Goal: Task Accomplishment & Management: Use online tool/utility

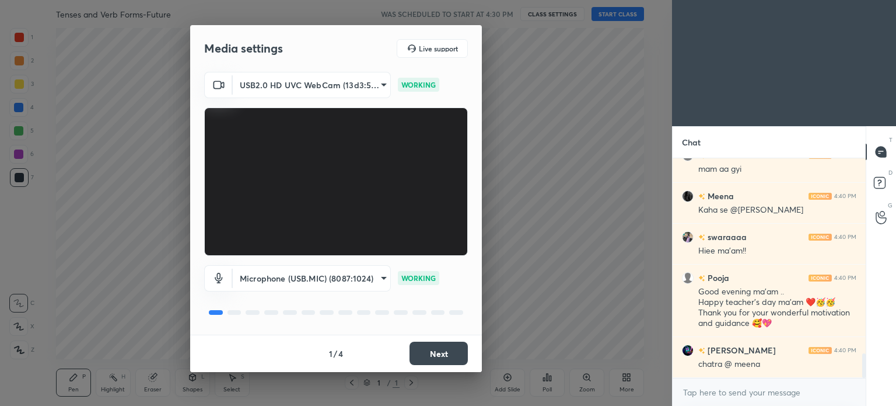
scroll to position [1754, 0]
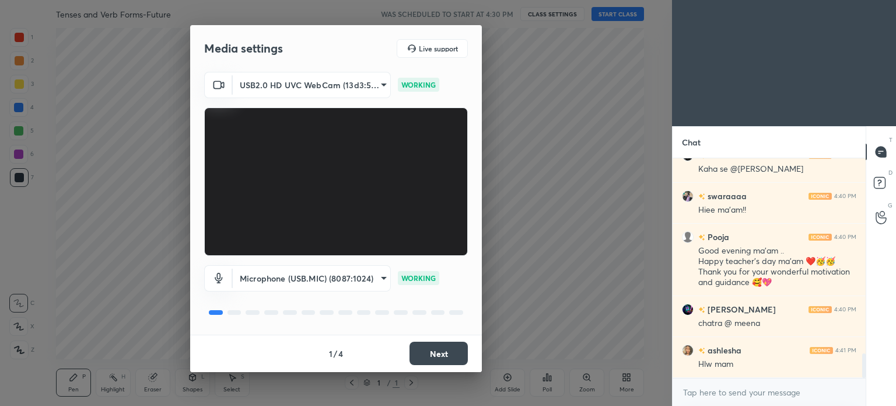
click at [437, 349] on button "Next" at bounding box center [439, 352] width 58 height 23
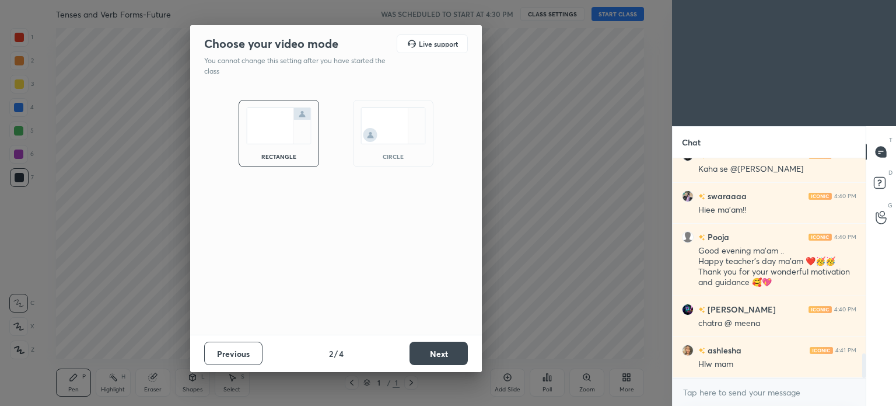
click at [437, 349] on button "Next" at bounding box center [439, 352] width 58 height 23
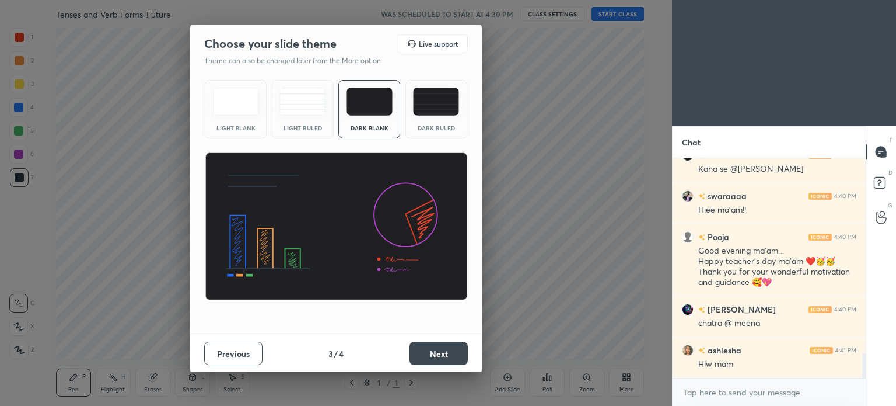
click at [437, 349] on button "Next" at bounding box center [439, 352] width 58 height 23
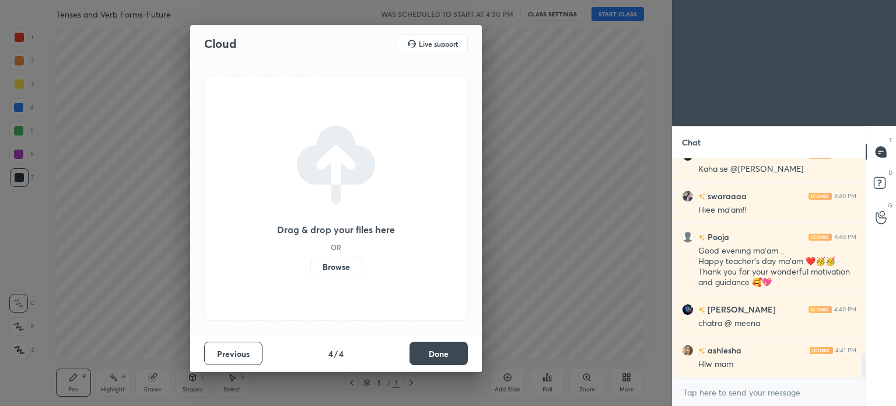
scroll to position [1827, 0]
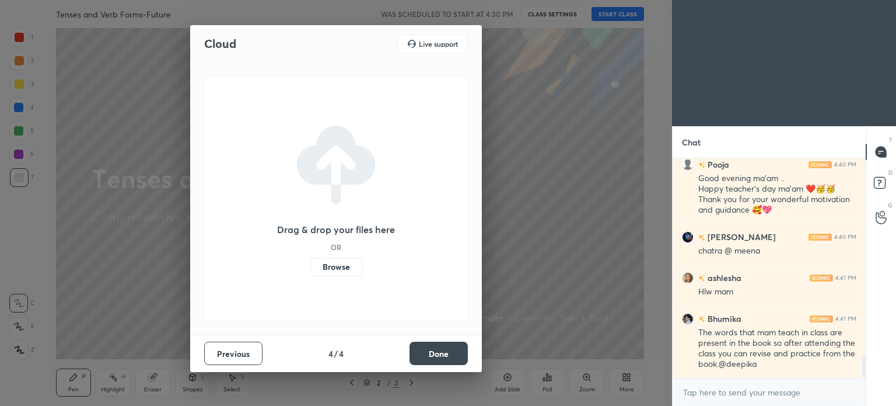
click at [437, 349] on button "Done" at bounding box center [439, 352] width 58 height 23
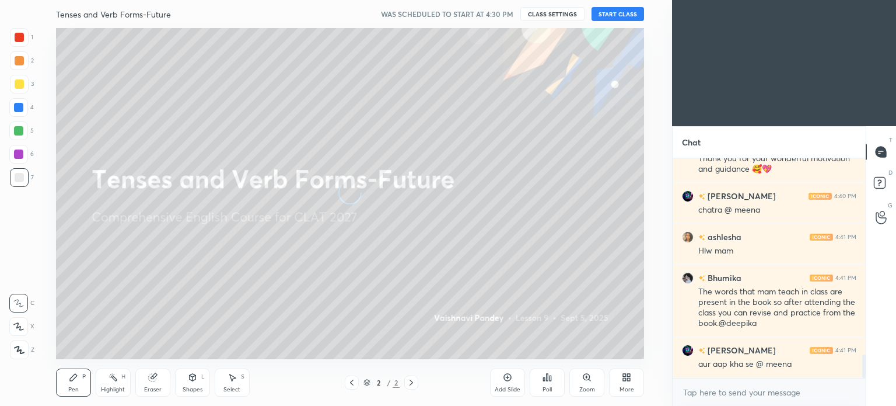
scroll to position [1909, 0]
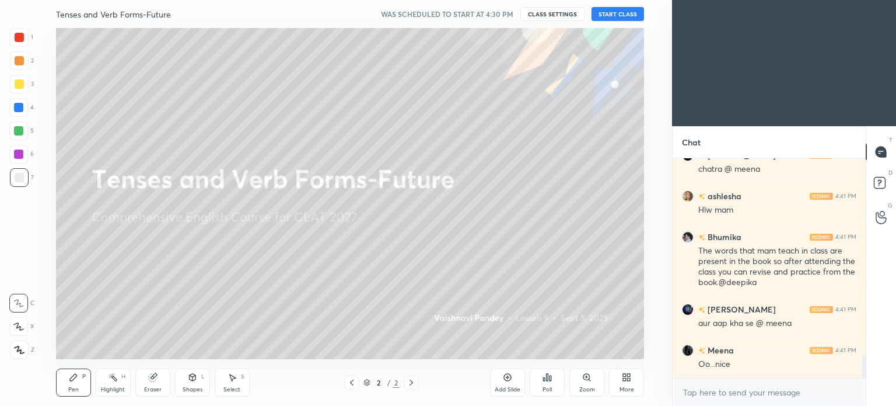
click at [629, 16] on button "START CLASS" at bounding box center [618, 14] width 53 height 14
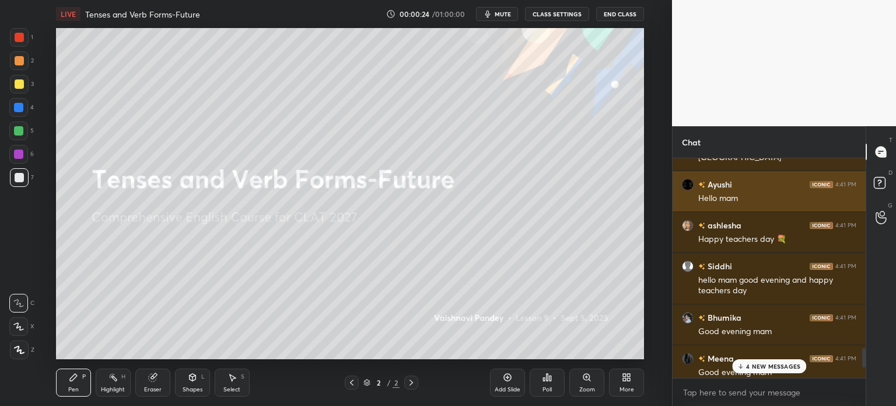
scroll to position [2128, 0]
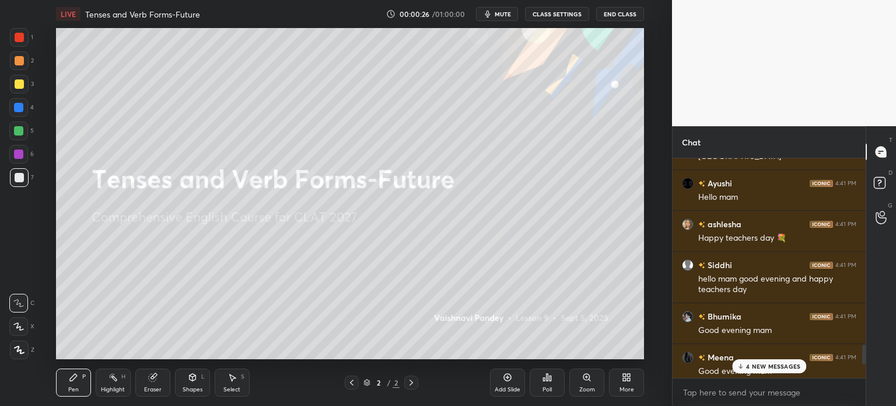
click at [751, 365] on p "4 NEW MESSAGES" at bounding box center [773, 365] width 54 height 7
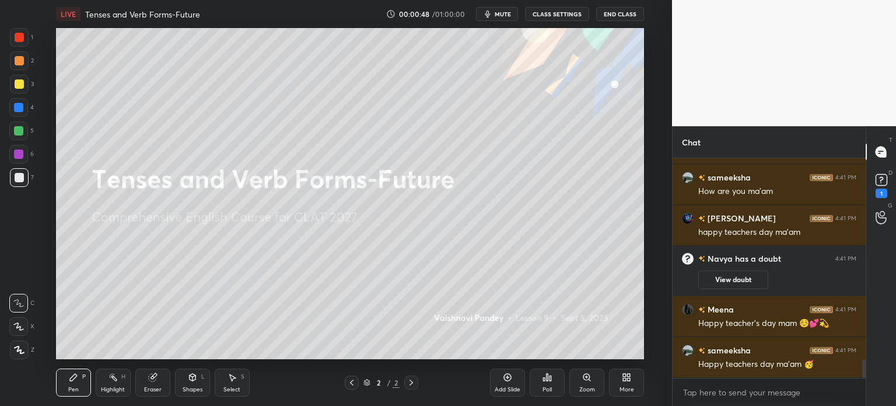
scroll to position [2424, 0]
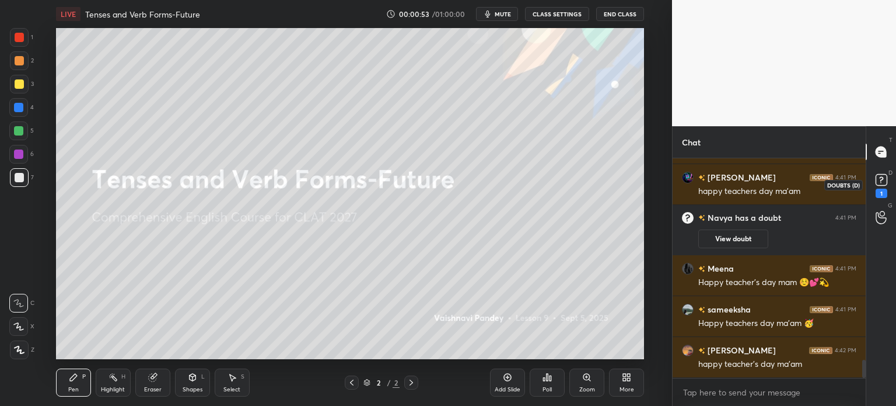
click at [877, 180] on rect at bounding box center [881, 180] width 11 height 11
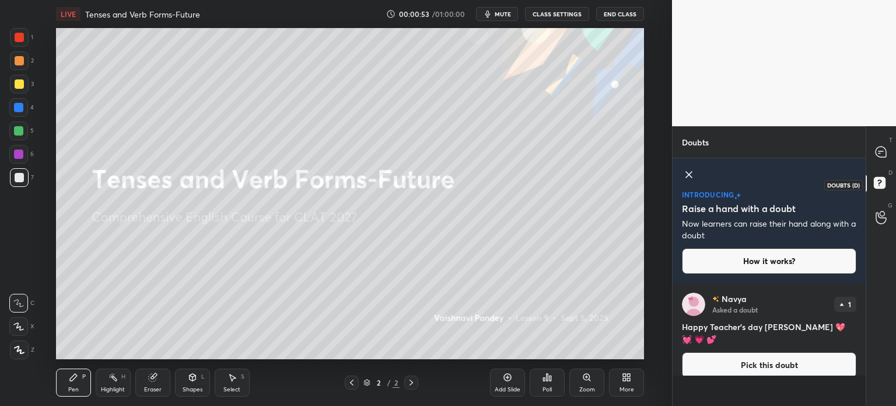
click at [877, 180] on rect at bounding box center [879, 182] width 11 height 11
click at [693, 176] on icon at bounding box center [689, 175] width 14 height 14
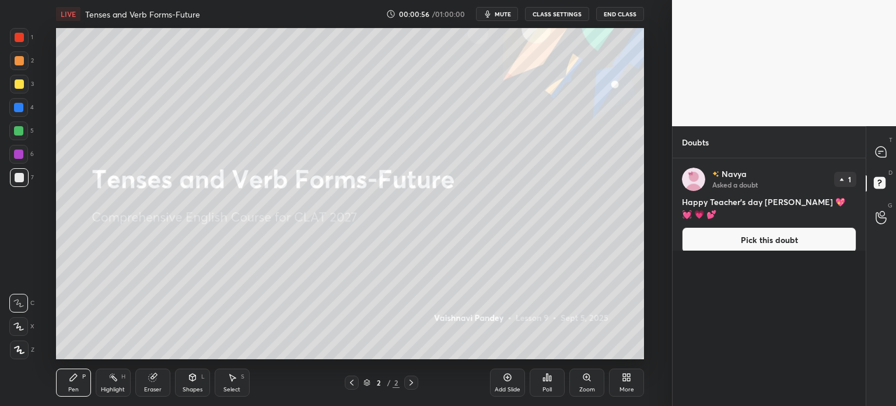
scroll to position [244, 190]
click at [884, 153] on icon at bounding box center [881, 151] width 11 height 11
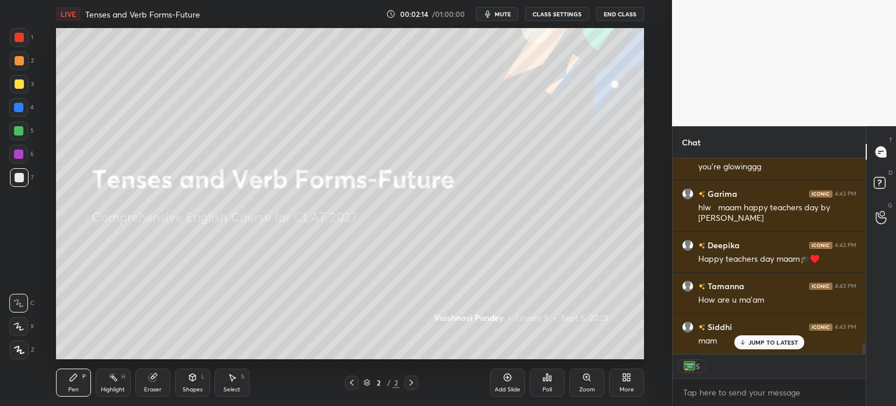
scroll to position [3243, 0]
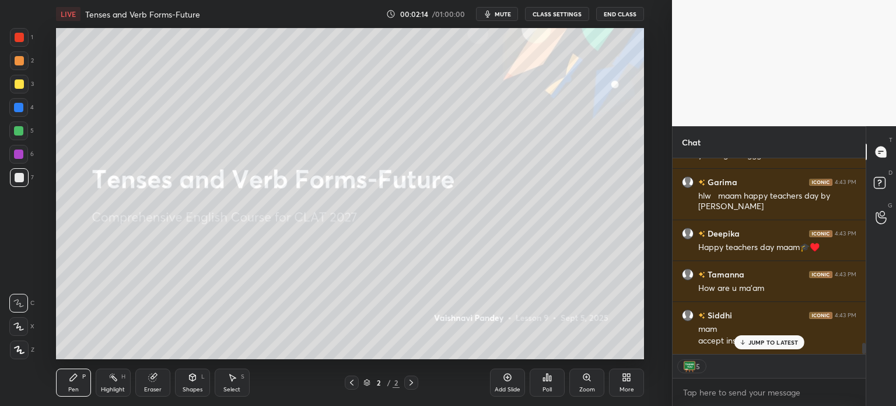
click at [787, 344] on p "JUMP TO LATEST" at bounding box center [774, 342] width 50 height 7
type textarea "x"
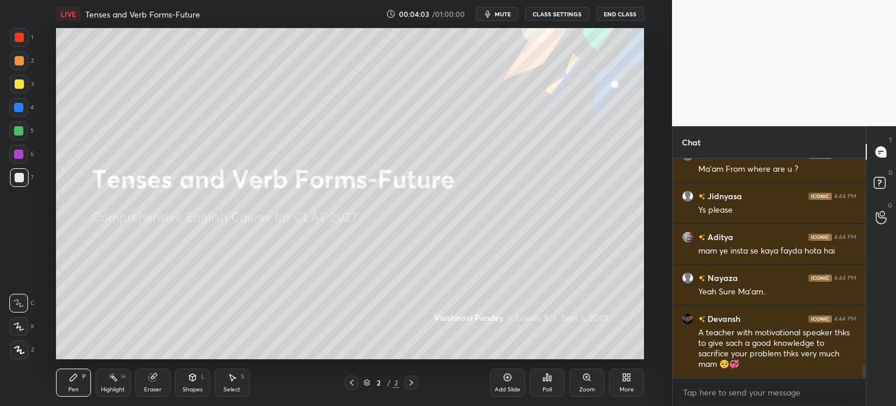
scroll to position [3419, 0]
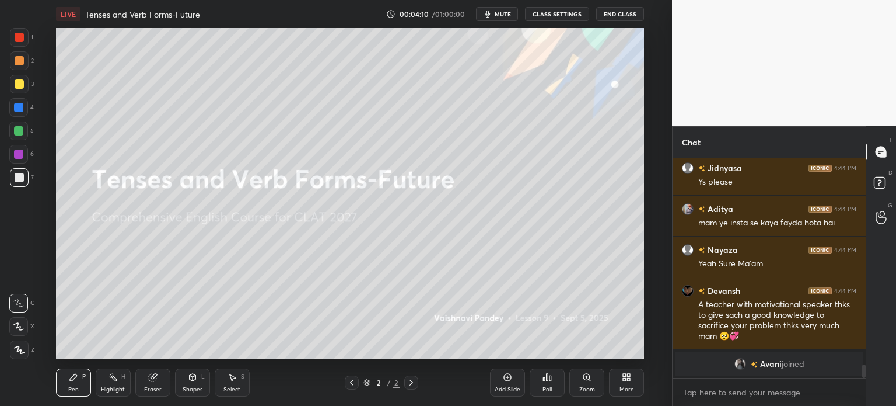
click at [622, 378] on icon at bounding box center [626, 376] width 9 height 9
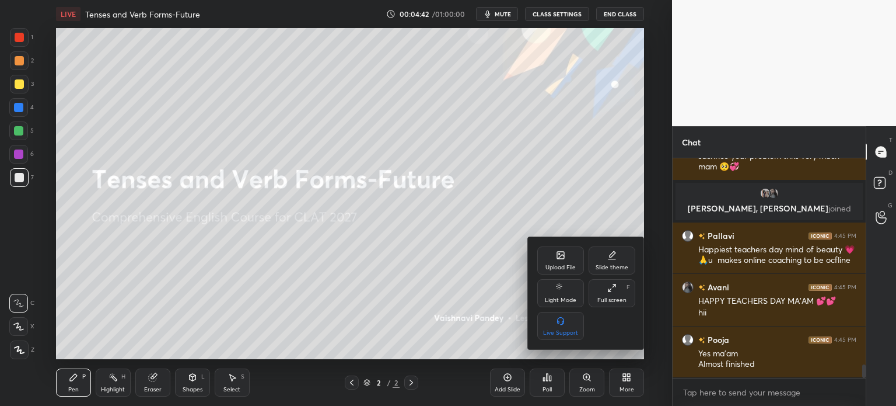
scroll to position [3425, 0]
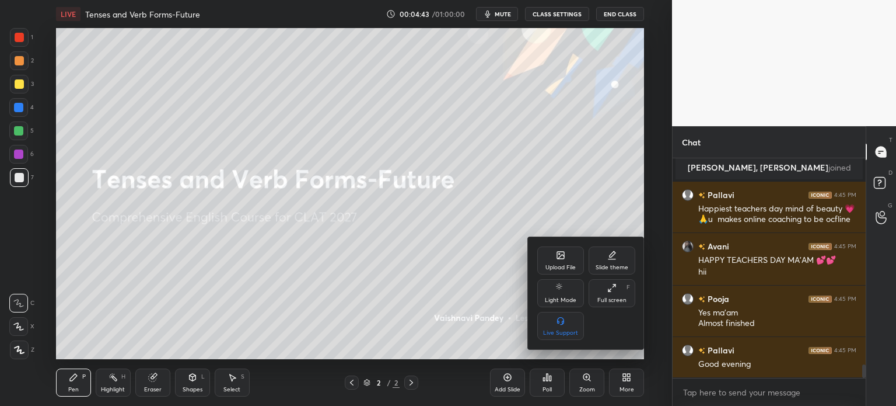
click at [562, 266] on div "Upload File" at bounding box center [561, 267] width 30 height 6
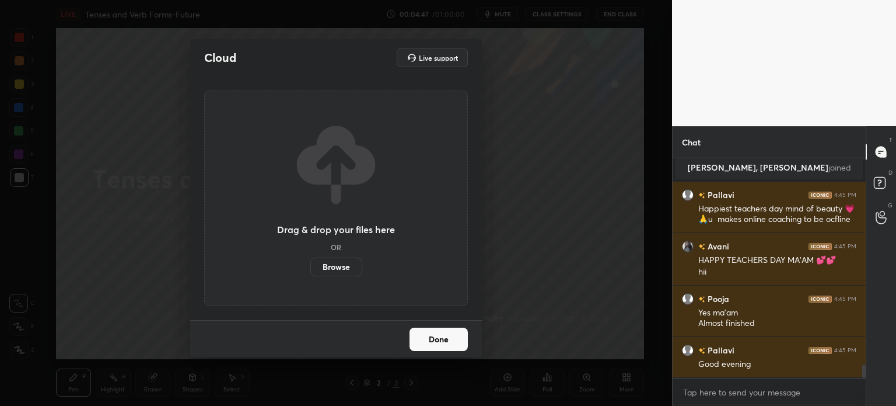
click at [343, 268] on label "Browse" at bounding box center [337, 266] width 52 height 19
click at [311, 268] on input "Browse" at bounding box center [311, 266] width 0 height 19
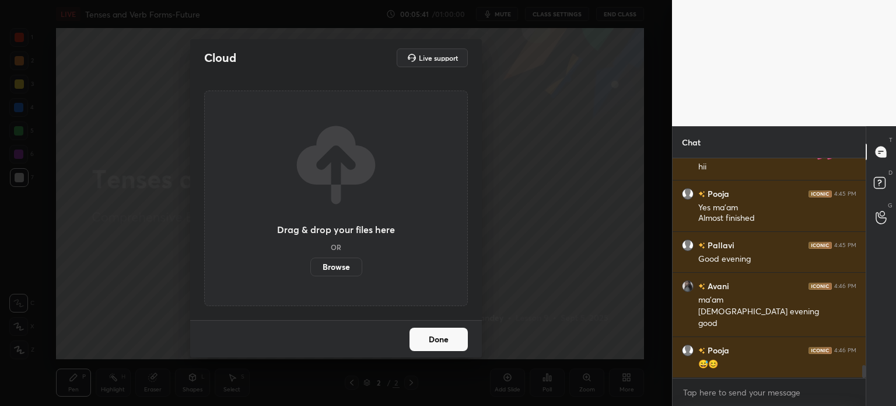
scroll to position [3581, 0]
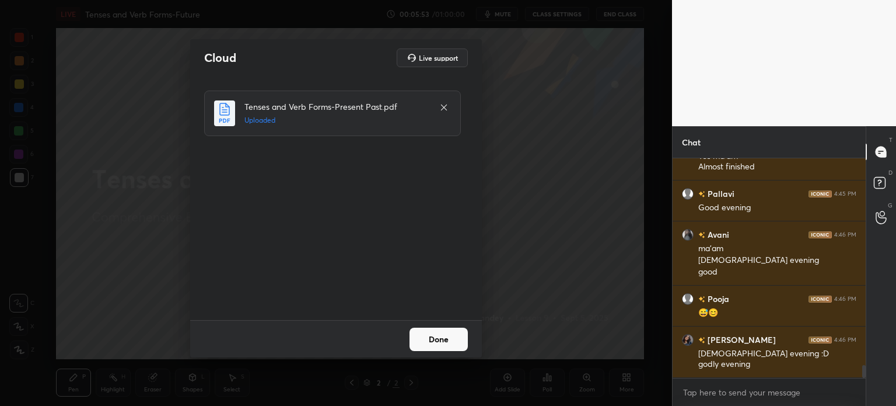
click at [437, 341] on button "Done" at bounding box center [439, 338] width 58 height 23
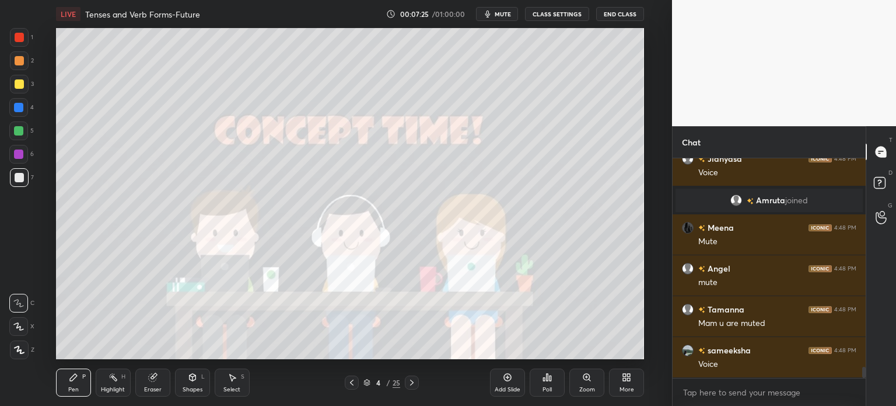
scroll to position [4132, 0]
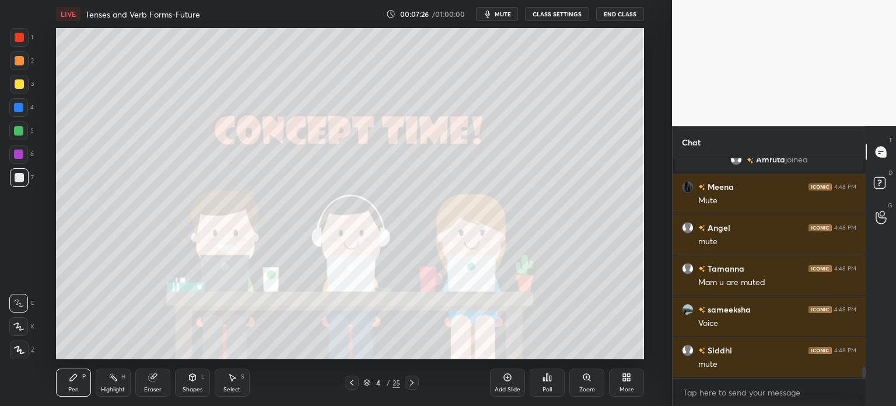
click at [566, 18] on button "CLASS SETTINGS" at bounding box center [557, 14] width 64 height 14
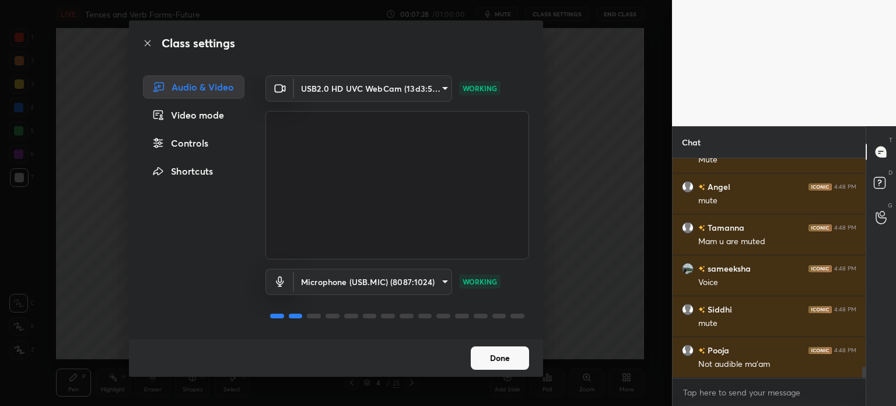
scroll to position [4214, 0]
click at [481, 354] on button "Done" at bounding box center [500, 357] width 58 height 23
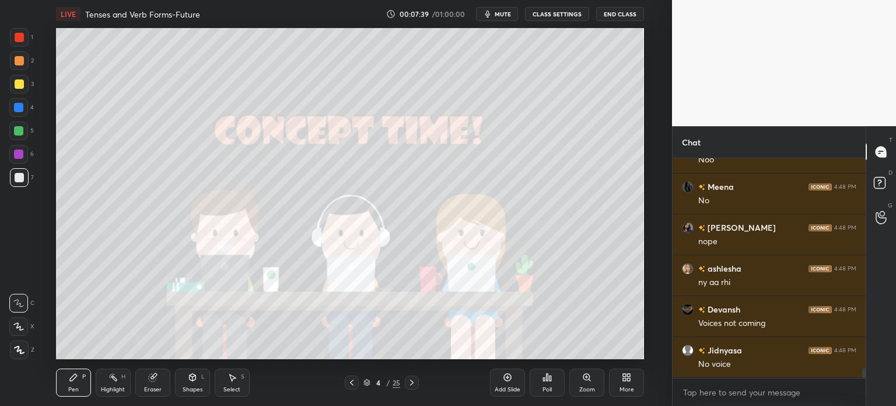
scroll to position [4633, 0]
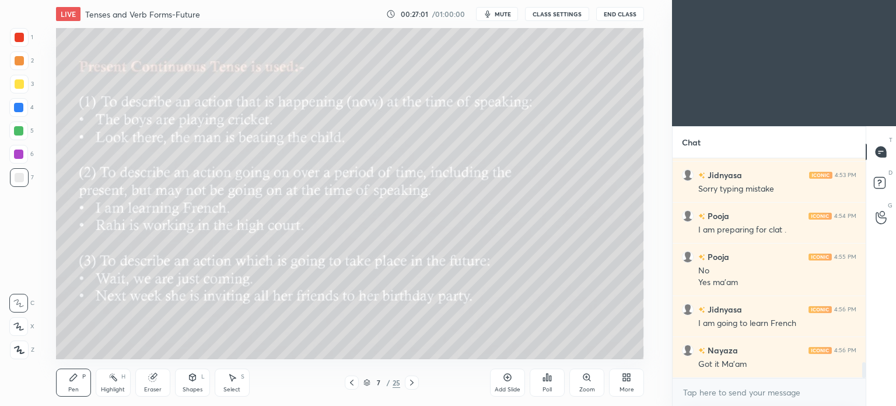
scroll to position [2790, 0]
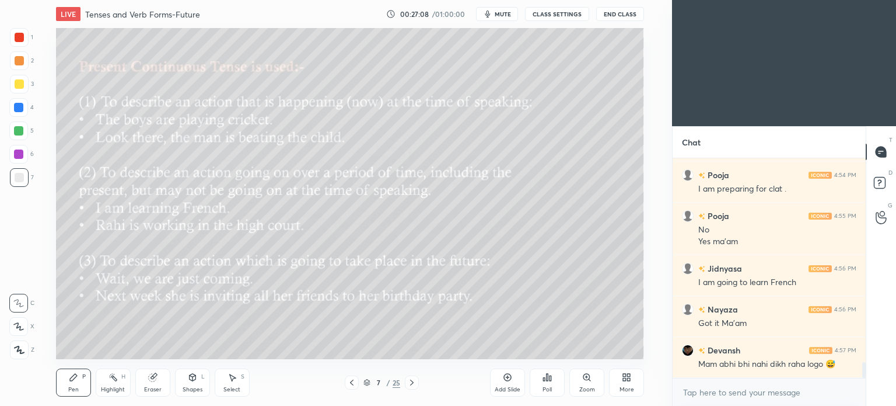
click at [510, 20] on button "mute" at bounding box center [497, 14] width 42 height 14
click at [504, 12] on span "unmute" at bounding box center [502, 14] width 25 height 8
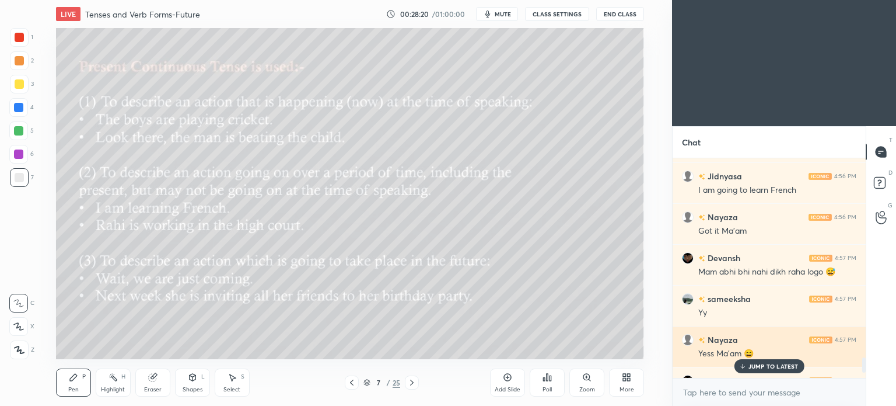
scroll to position [2881, 0]
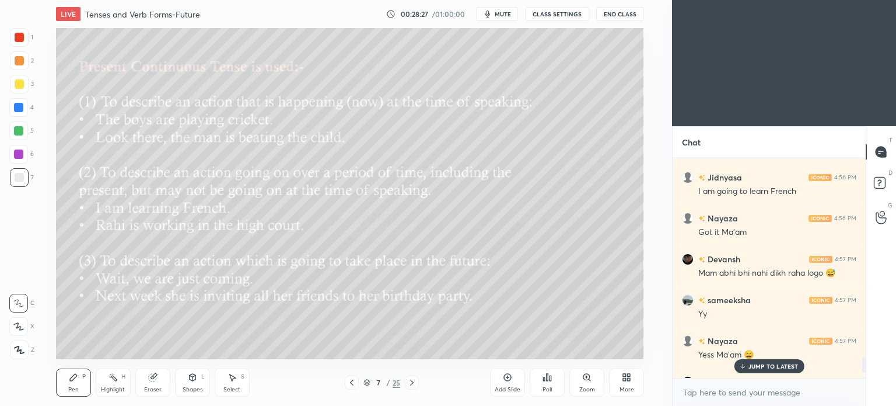
click at [782, 366] on p "JUMP TO LATEST" at bounding box center [774, 365] width 50 height 7
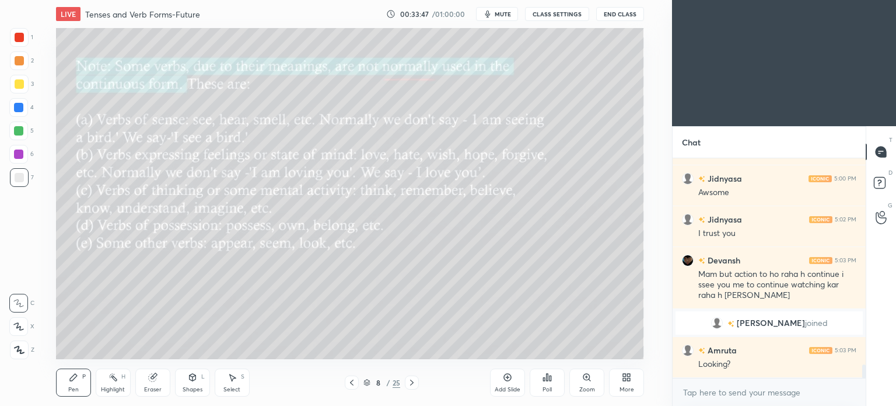
scroll to position [3335, 0]
click at [497, 18] on span "mute" at bounding box center [503, 14] width 16 height 8
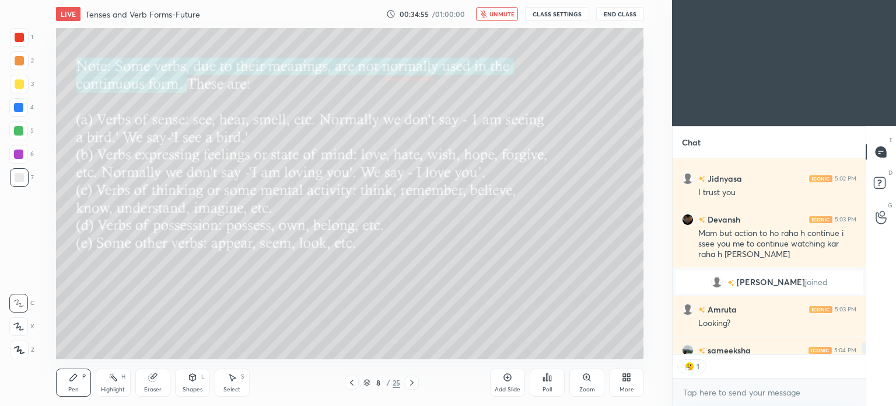
scroll to position [4, 4]
click at [507, 18] on button "unmute" at bounding box center [497, 14] width 42 height 14
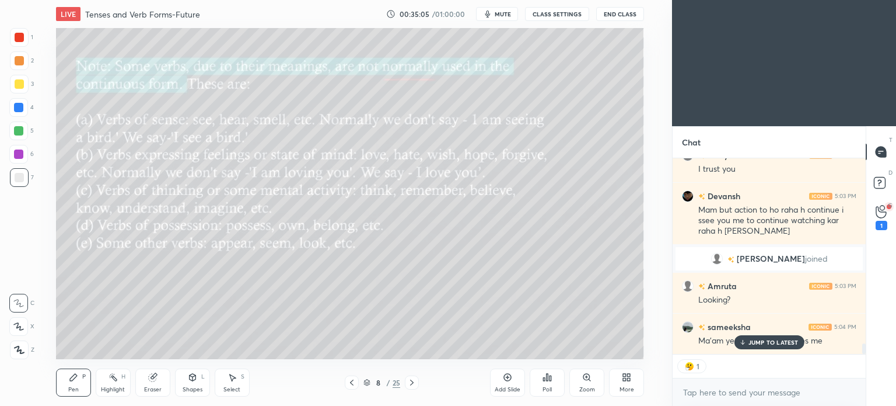
click at [761, 339] on p "JUMP TO LATEST" at bounding box center [774, 342] width 50 height 7
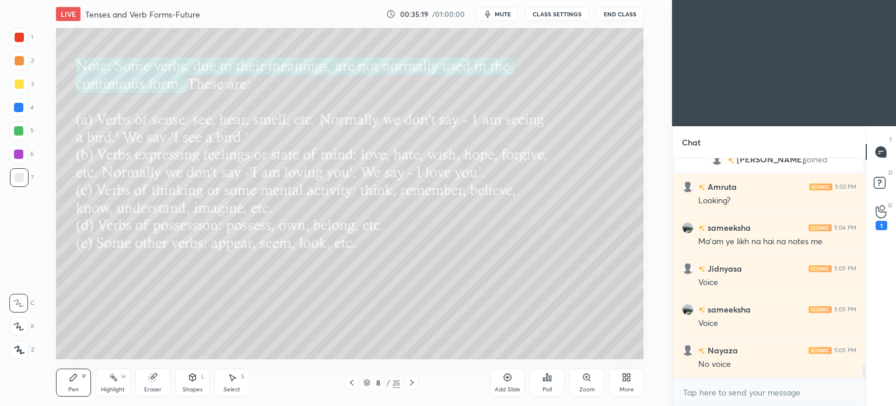
scroll to position [3460, 0]
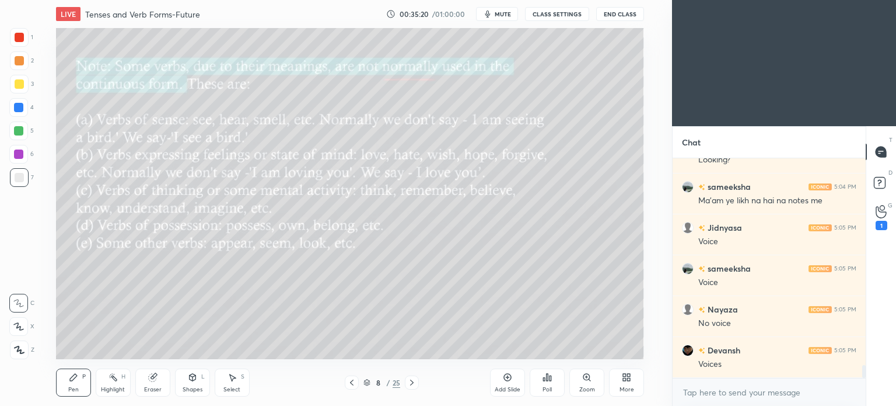
click at [555, 13] on button "CLASS SETTINGS" at bounding box center [557, 14] width 64 height 14
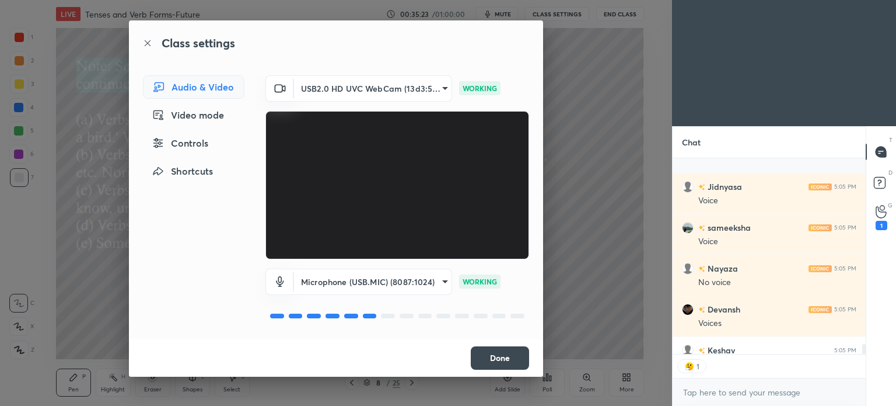
scroll to position [3565, 0]
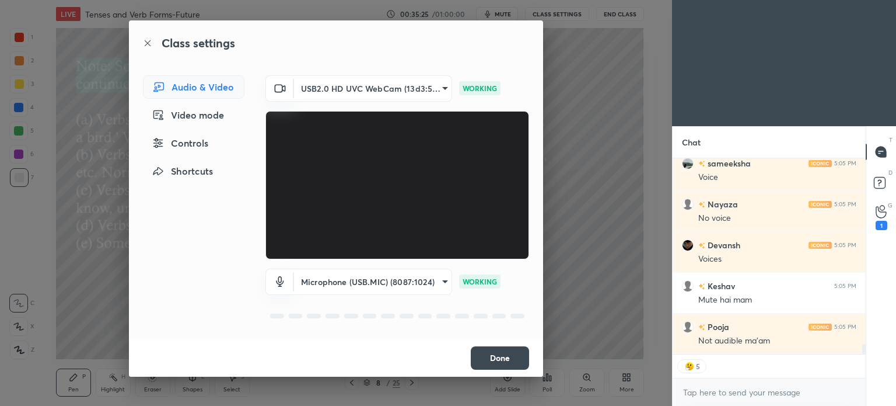
click at [497, 354] on button "Done" at bounding box center [500, 357] width 58 height 23
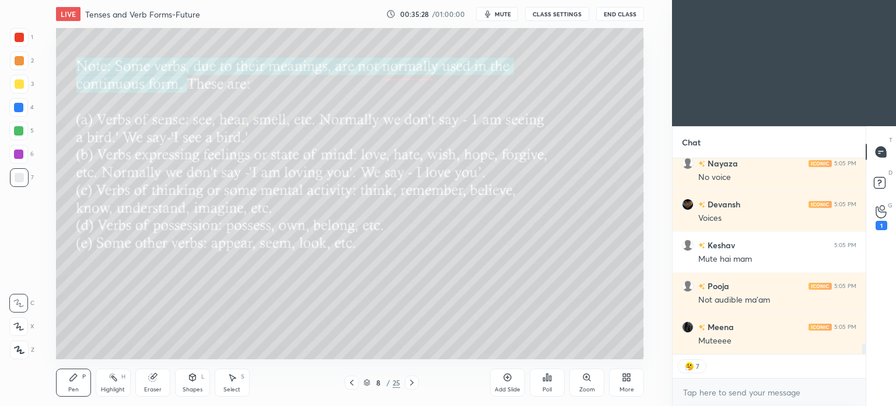
scroll to position [3647, 0]
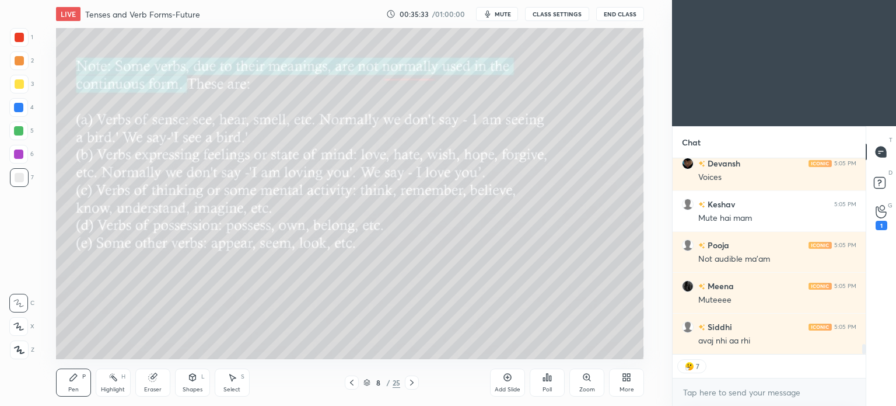
type textarea "x"
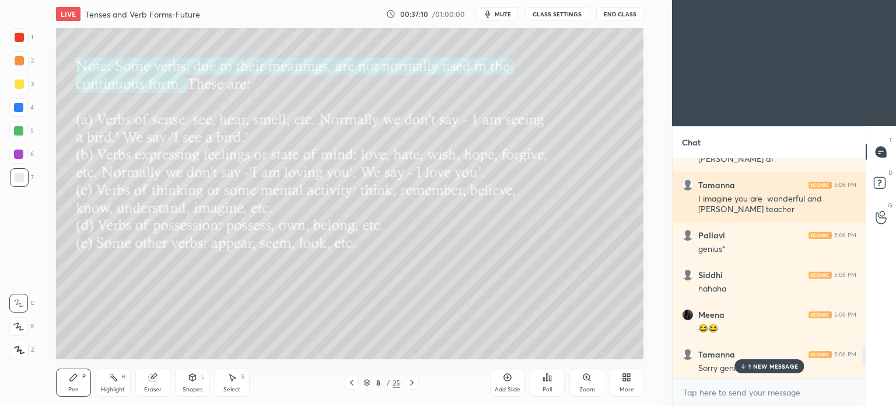
scroll to position [2015, 0]
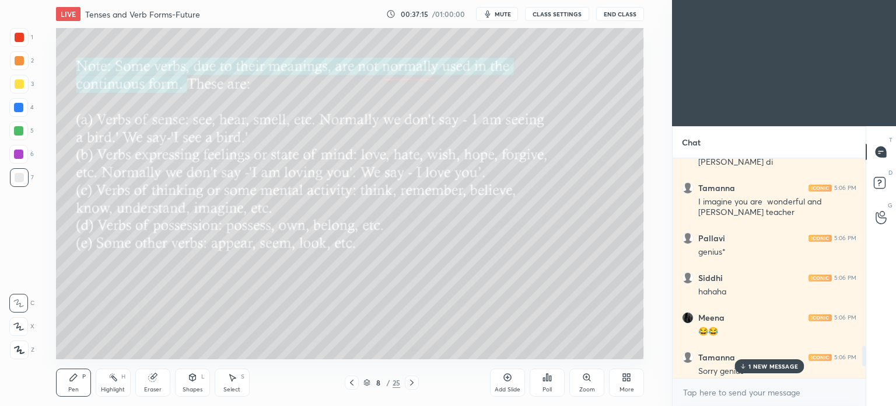
click at [752, 367] on p "1 NEW MESSAGE" at bounding box center [774, 365] width 50 height 7
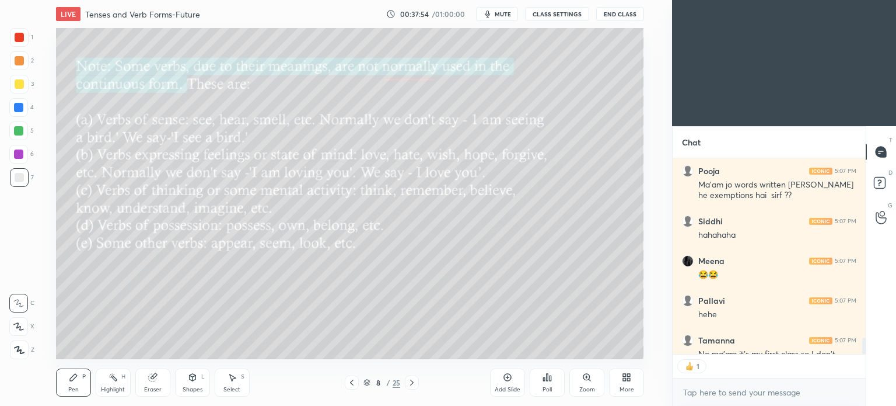
scroll to position [2435, 0]
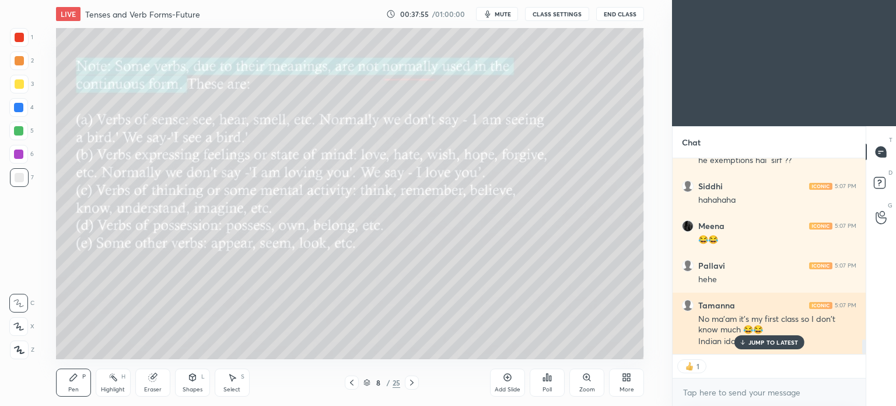
drag, startPoint x: 754, startPoint y: 343, endPoint x: 740, endPoint y: 333, distance: 16.8
click at [756, 343] on p "JUMP TO LATEST" at bounding box center [774, 342] width 50 height 7
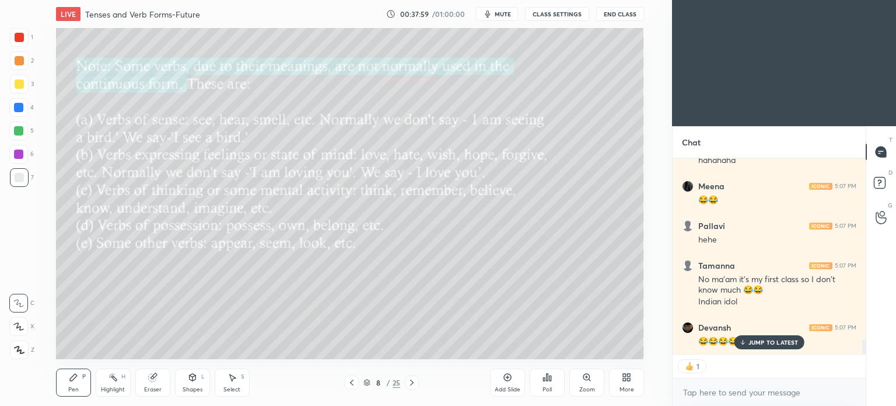
scroll to position [2514, 0]
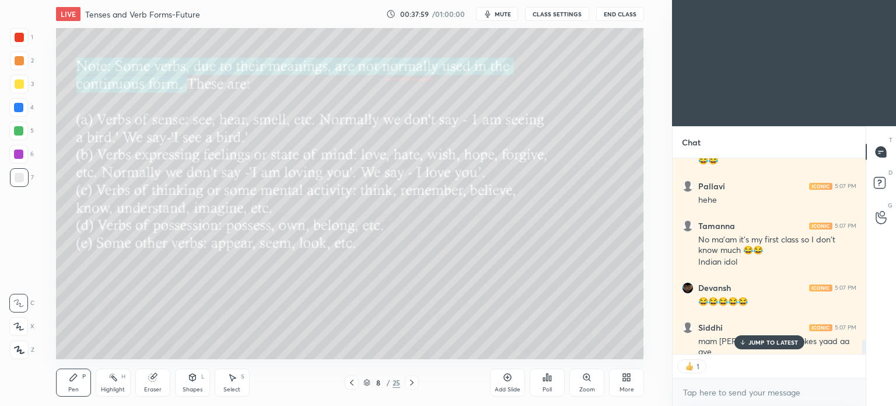
click at [745, 343] on icon at bounding box center [743, 342] width 8 height 7
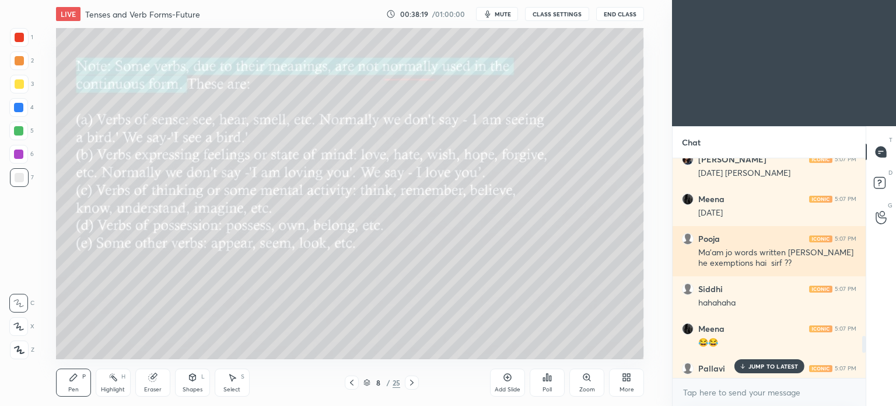
scroll to position [2328, 0]
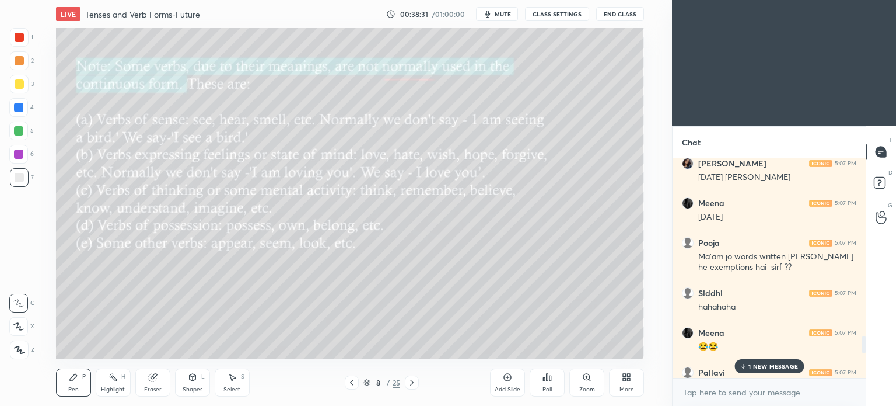
drag, startPoint x: 755, startPoint y: 366, endPoint x: 743, endPoint y: 364, distance: 11.9
click at [752, 366] on p "1 NEW MESSAGE" at bounding box center [774, 365] width 50 height 7
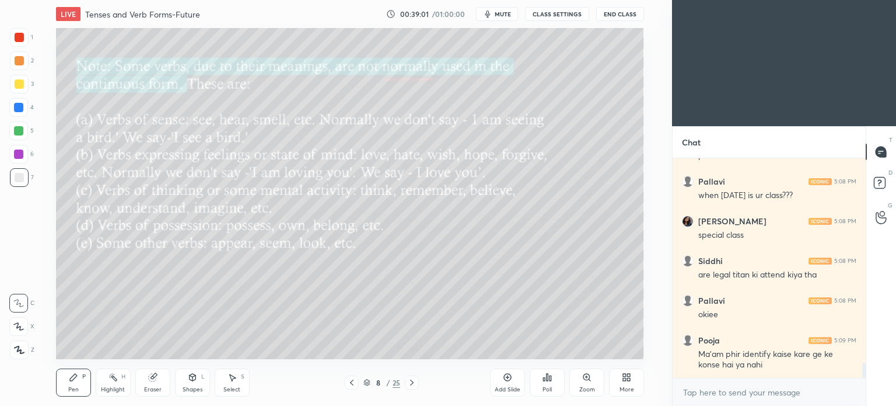
scroll to position [2909, 0]
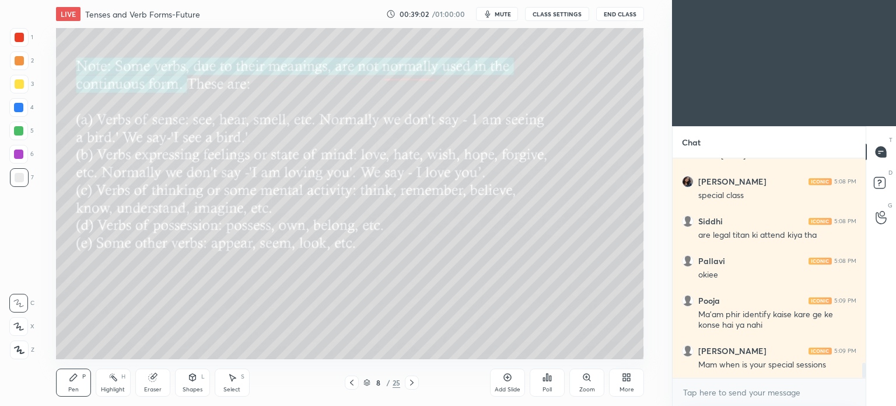
click at [13, 353] on div at bounding box center [19, 349] width 19 height 19
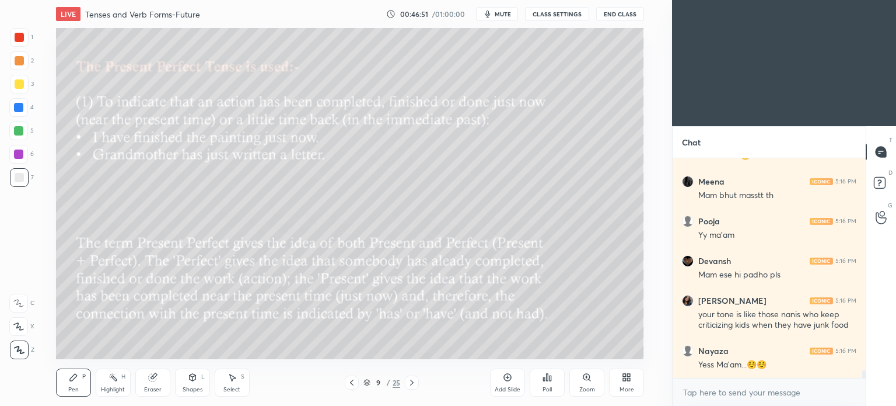
scroll to position [5979, 0]
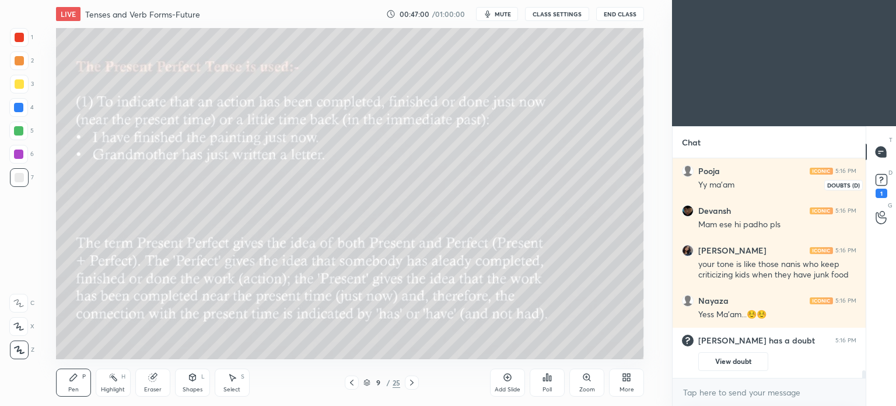
click at [881, 179] on icon at bounding box center [882, 179] width 4 height 5
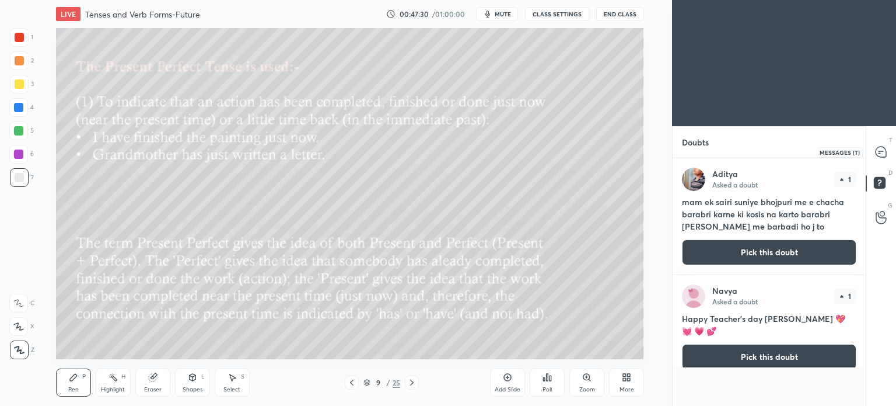
click at [880, 154] on icon at bounding box center [881, 151] width 11 height 11
type textarea "x"
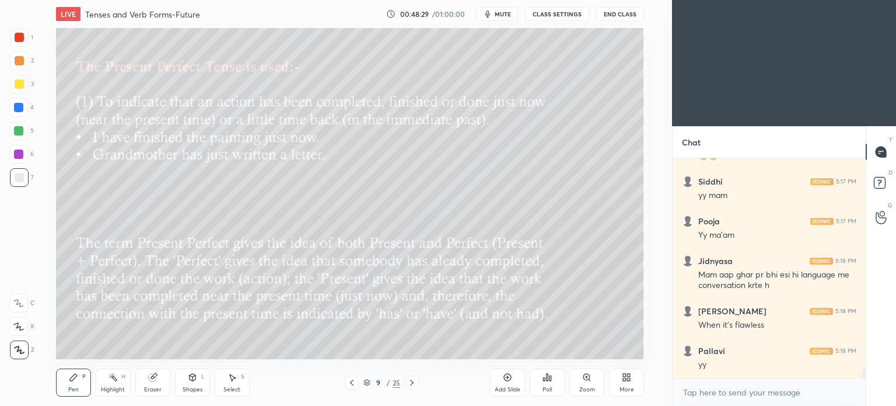
scroll to position [5157, 0]
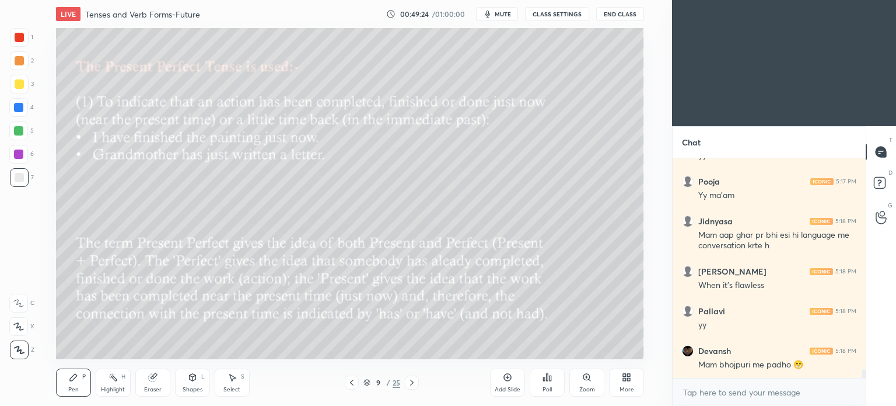
click at [16, 149] on div at bounding box center [18, 153] width 9 height 9
click at [19, 180] on div at bounding box center [19, 177] width 9 height 9
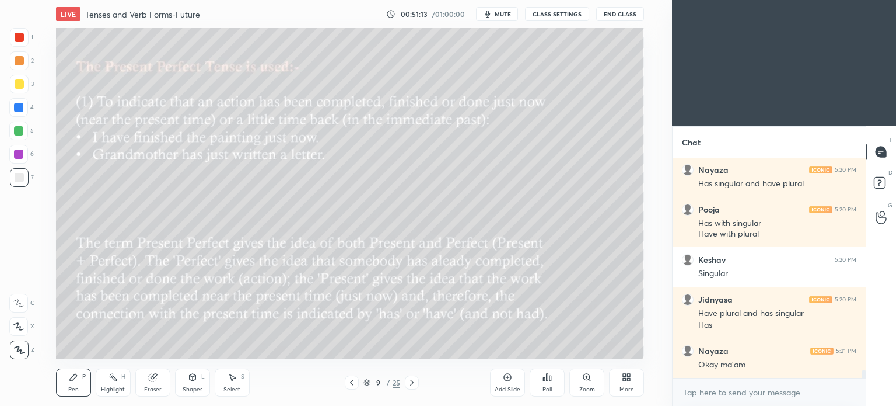
scroll to position [5497, 0]
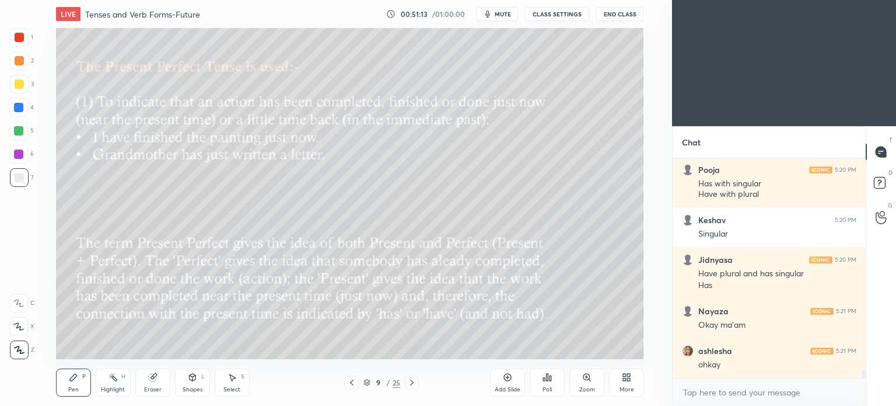
click at [15, 83] on div at bounding box center [19, 83] width 9 height 9
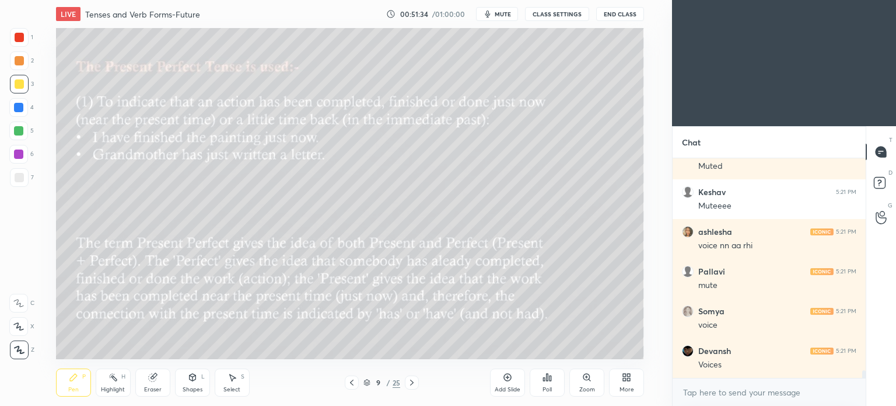
scroll to position [6023, 0]
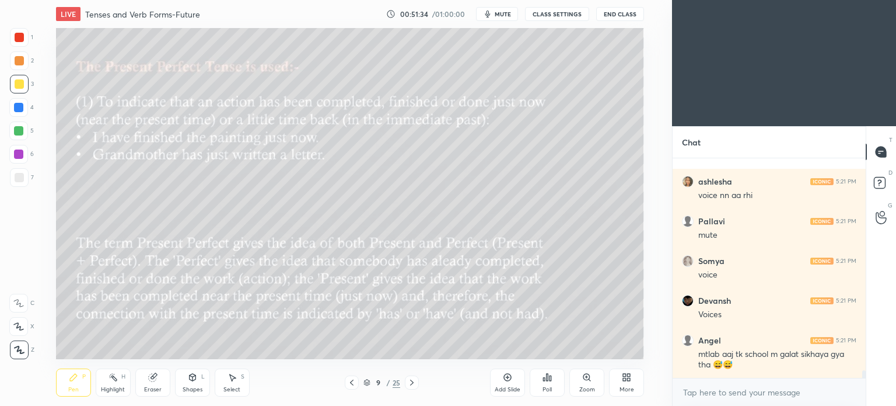
click at [542, 17] on button "CLASS SETTINGS" at bounding box center [557, 14] width 64 height 14
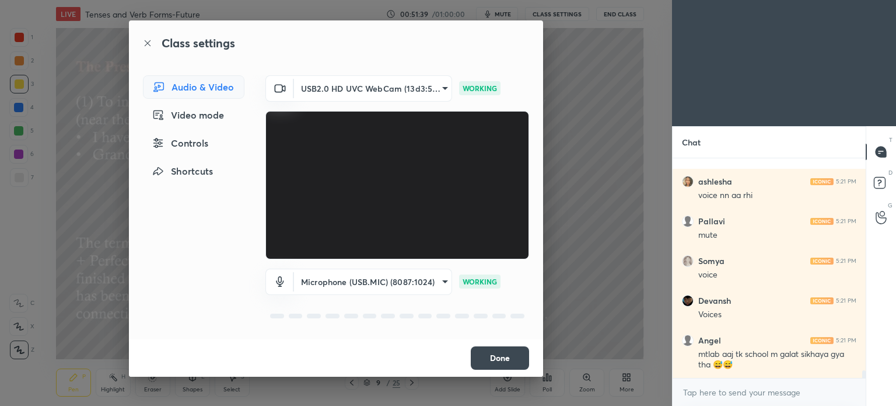
scroll to position [6063, 0]
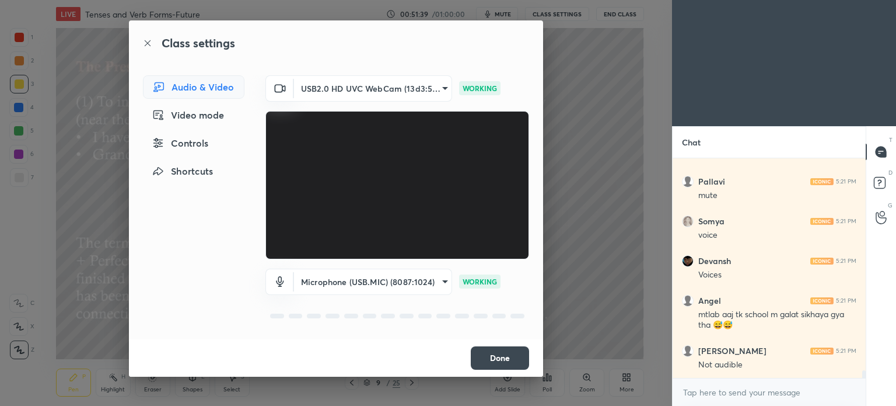
click at [476, 355] on button "Done" at bounding box center [500, 357] width 58 height 23
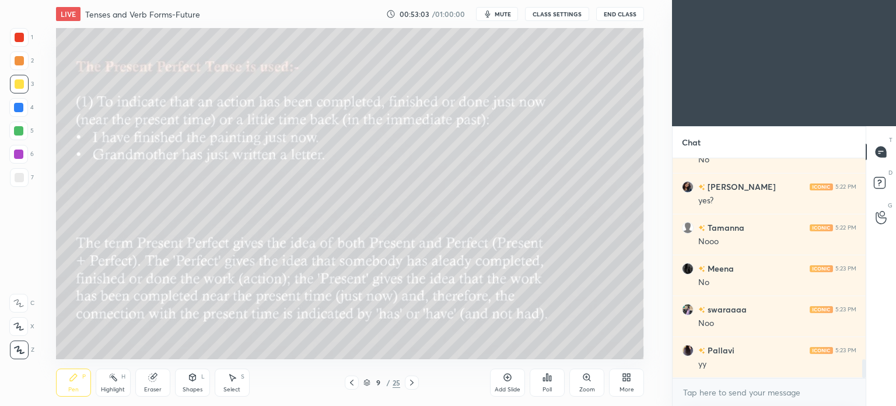
scroll to position [2400, 0]
click at [17, 156] on div at bounding box center [18, 153] width 9 height 9
click at [12, 90] on div at bounding box center [19, 84] width 19 height 19
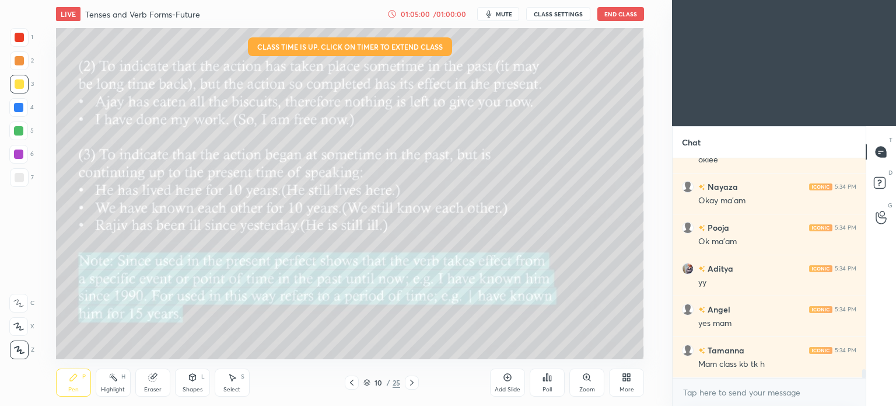
scroll to position [5207, 0]
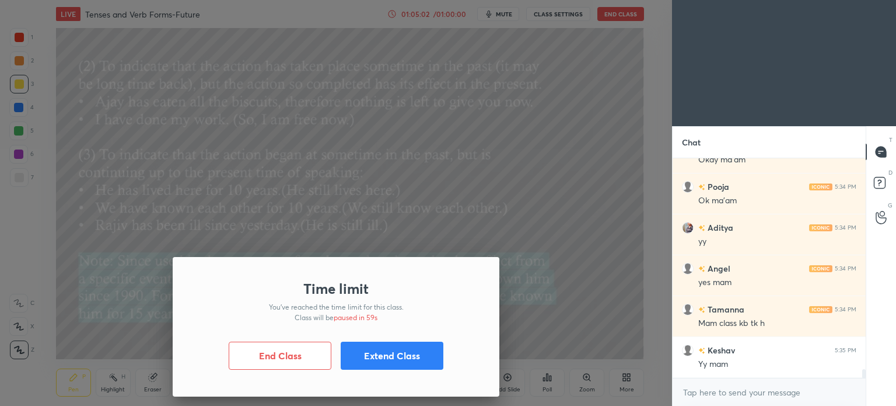
drag, startPoint x: 381, startPoint y: 351, endPoint x: 348, endPoint y: 348, distance: 32.8
click at [379, 350] on button "Extend Class" at bounding box center [392, 355] width 103 height 28
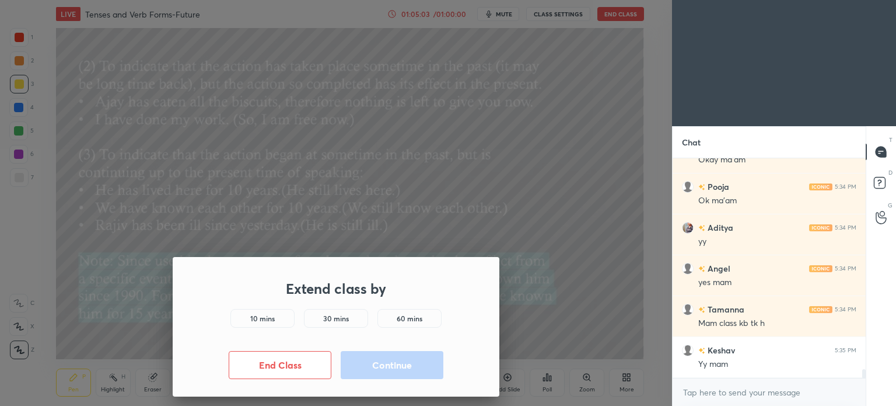
drag, startPoint x: 267, startPoint y: 322, endPoint x: 278, endPoint y: 327, distance: 13.1
click at [266, 321] on h5 "10 mins" at bounding box center [262, 318] width 25 height 11
click at [401, 359] on button "Continue" at bounding box center [392, 365] width 103 height 28
click at [398, 371] on button "Continue" at bounding box center [392, 365] width 103 height 28
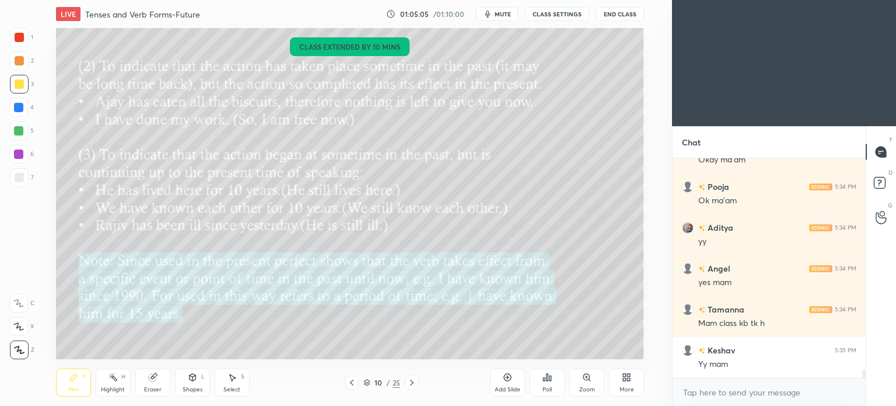
scroll to position [5248, 0]
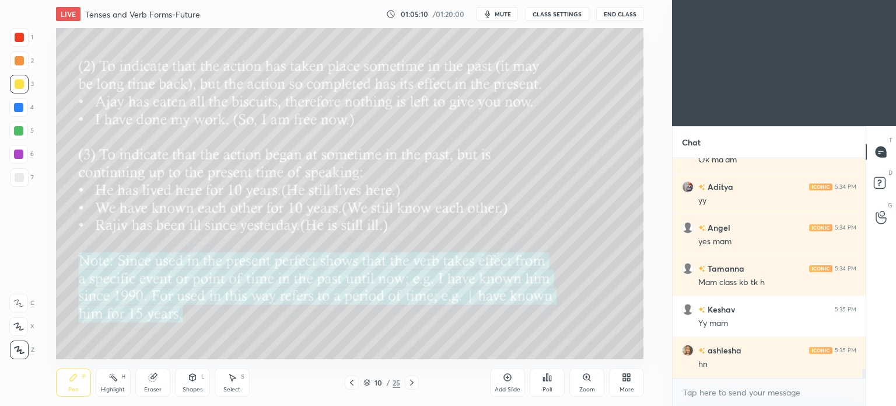
click at [15, 154] on div at bounding box center [18, 153] width 9 height 9
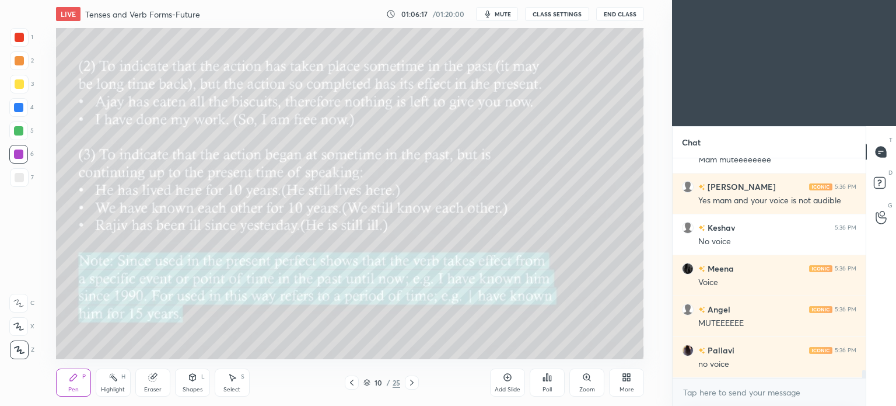
scroll to position [5832, 0]
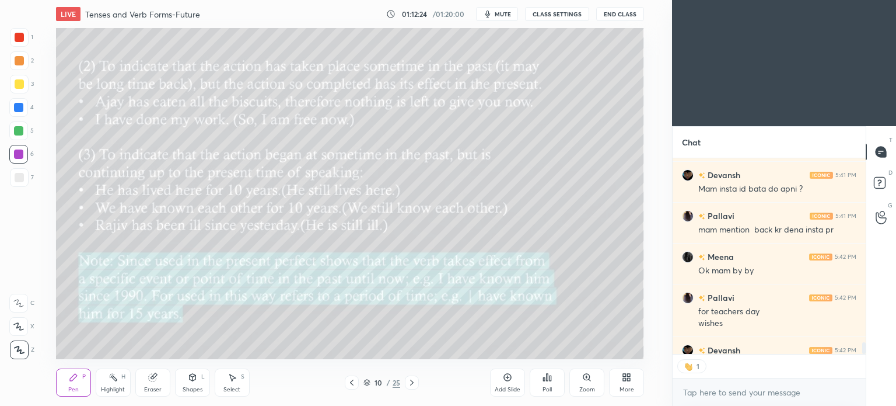
scroll to position [4, 4]
click at [609, 19] on button "End Class" at bounding box center [620, 14] width 48 height 14
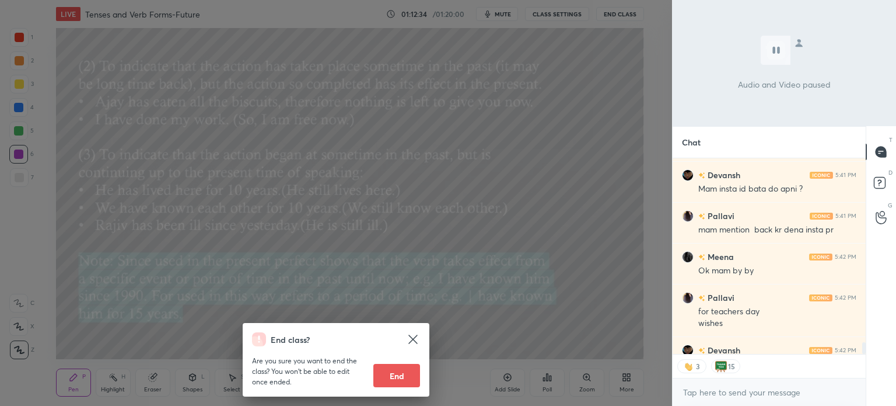
click at [397, 377] on button "End" at bounding box center [397, 375] width 47 height 23
type textarea "x"
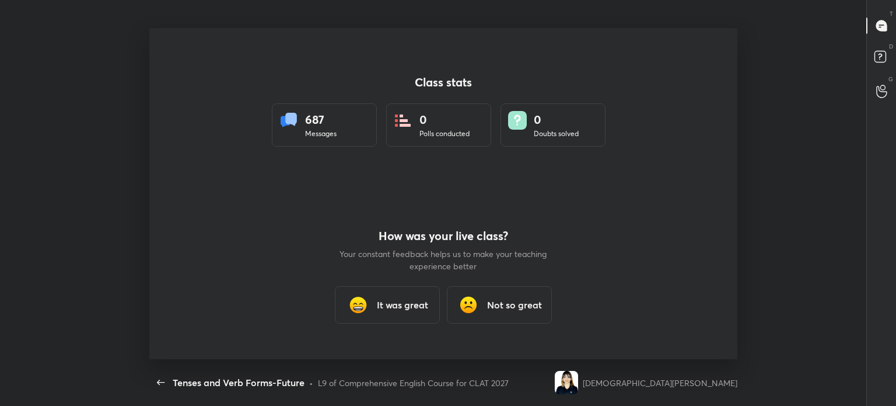
scroll to position [331, 887]
click at [159, 380] on icon "button" at bounding box center [161, 381] width 8 height 5
